Goal: Transaction & Acquisition: Purchase product/service

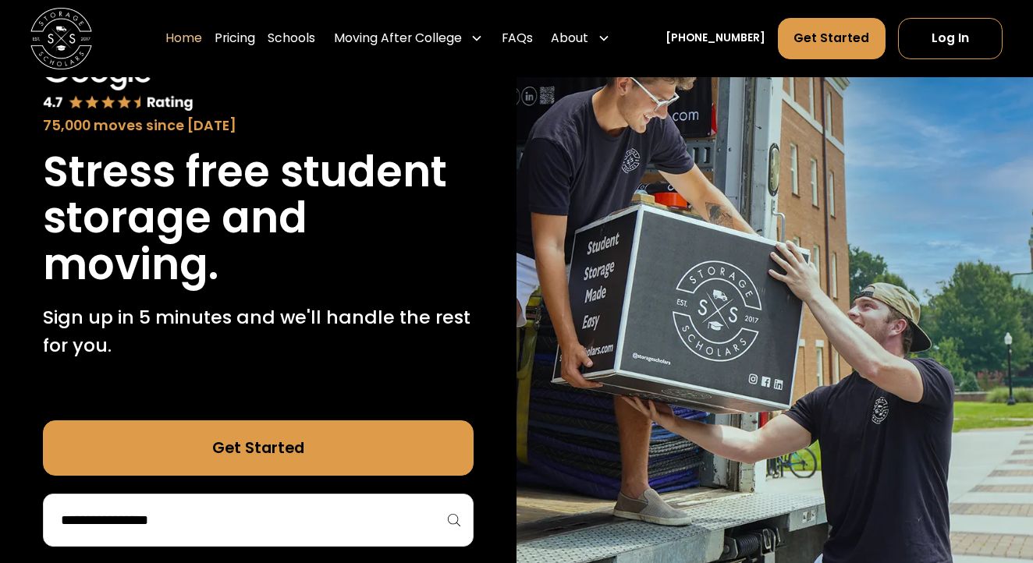
scroll to position [151, 0]
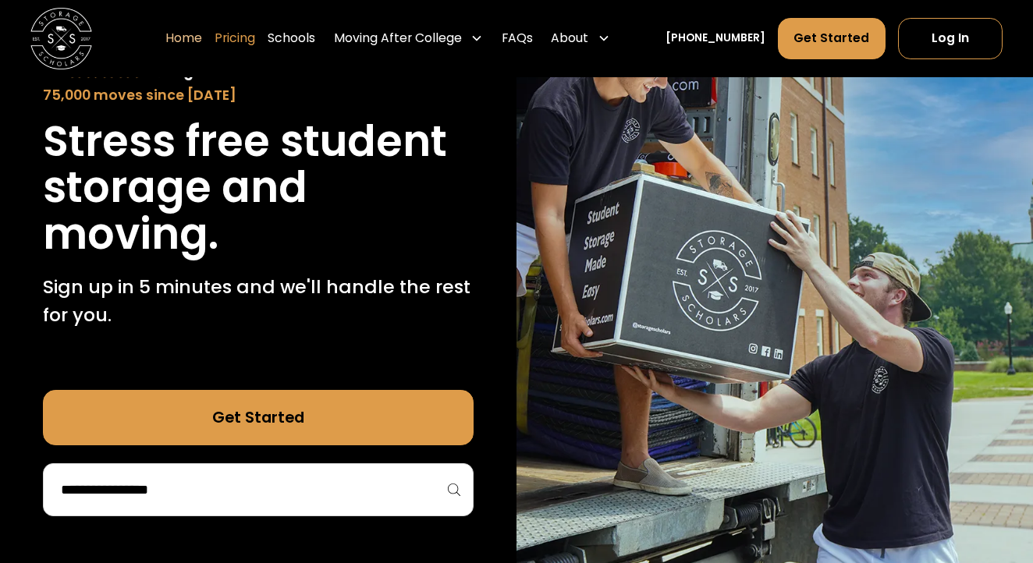
click at [255, 33] on link "Pricing" at bounding box center [235, 38] width 41 height 43
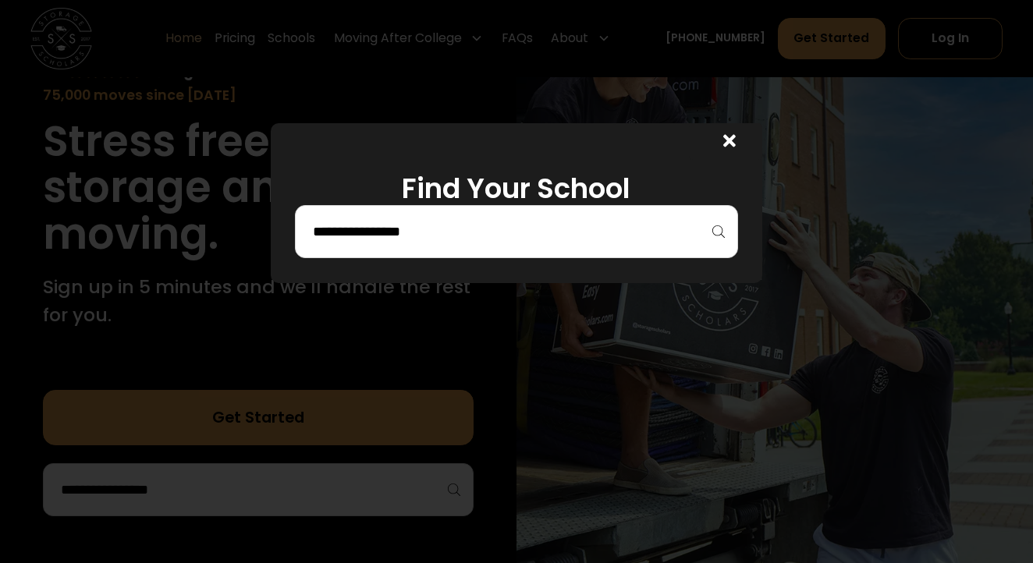
click at [421, 216] on div at bounding box center [516, 231] width 443 height 53
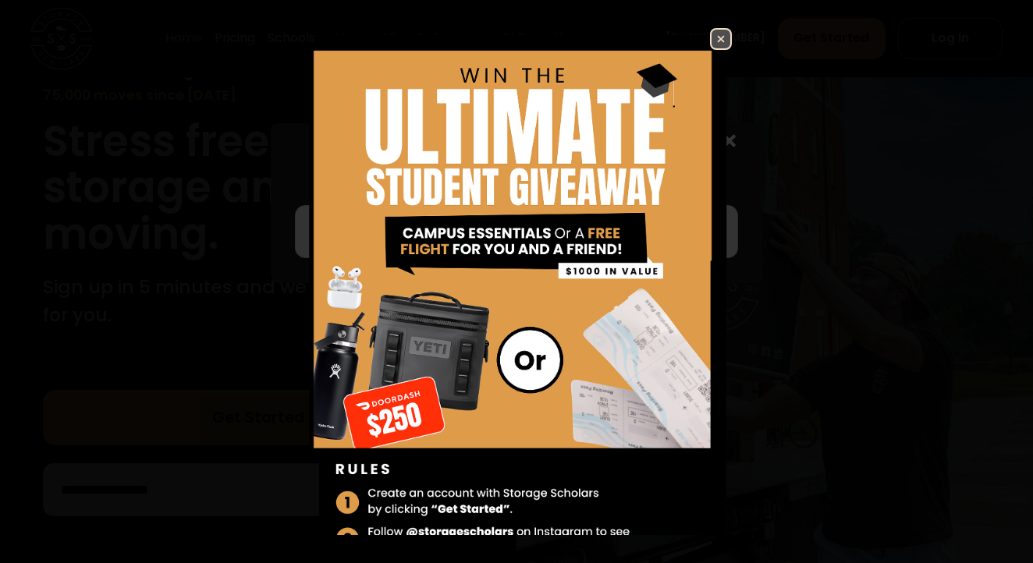
click at [720, 40] on img at bounding box center [721, 39] width 19 height 19
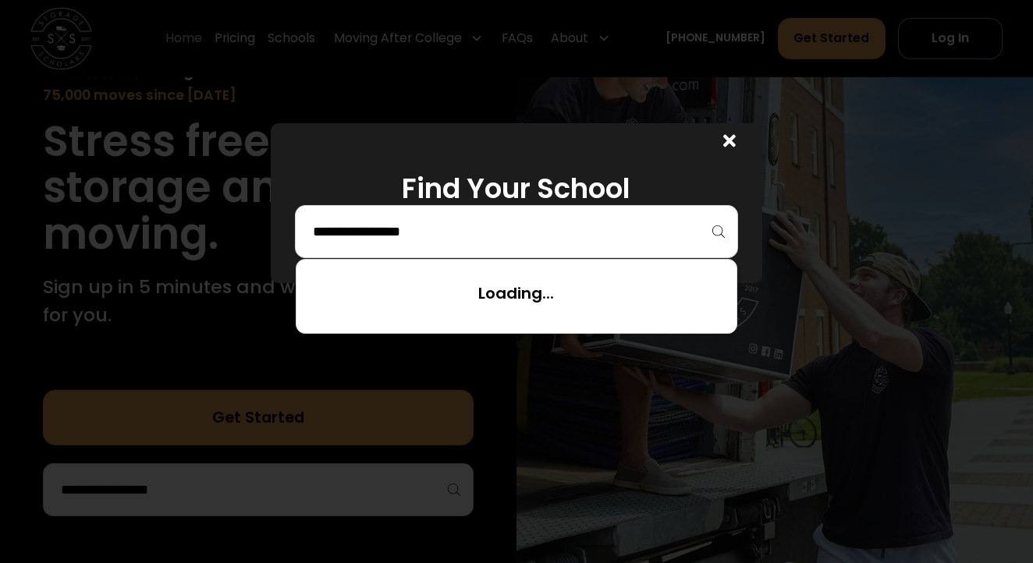
click at [460, 234] on input "search" at bounding box center [516, 232] width 410 height 27
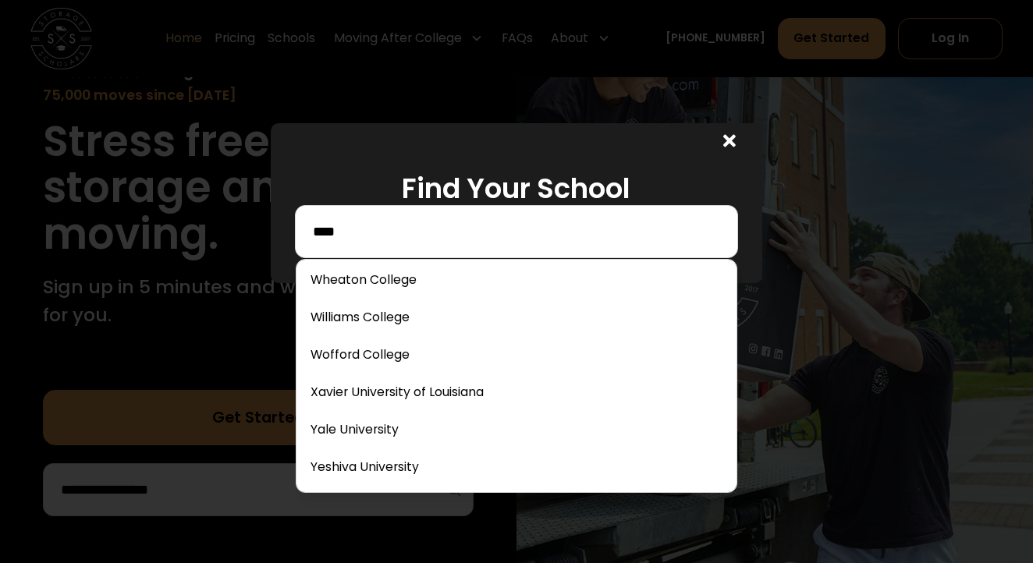
scroll to position [9595, 0]
type input "****"
click at [415, 437] on link at bounding box center [516, 430] width 427 height 34
